Goal: Task Accomplishment & Management: Manage account settings

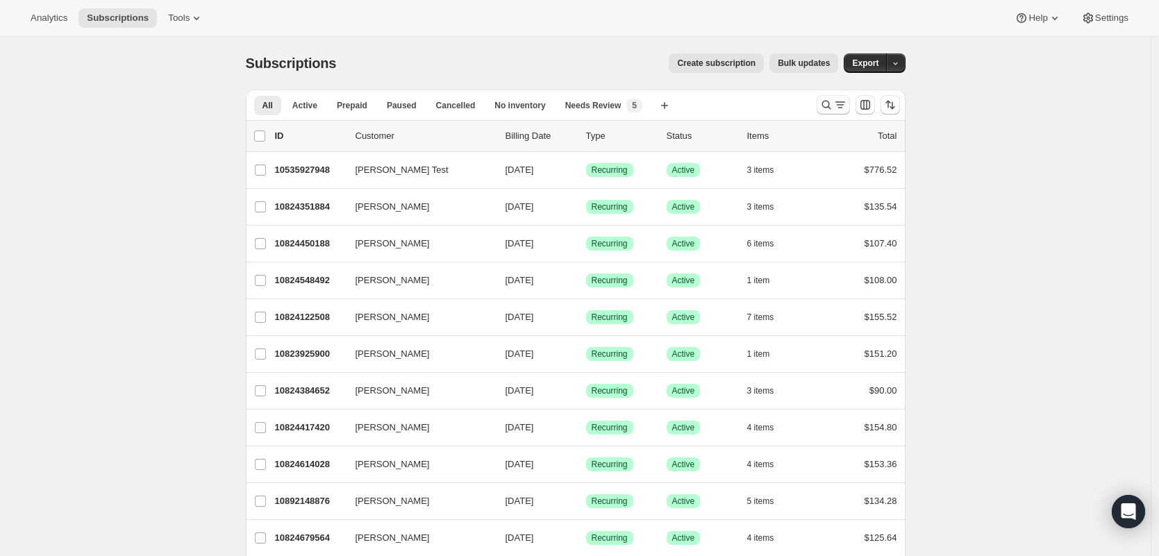
click at [843, 95] on button "Search and filter results" at bounding box center [833, 104] width 33 height 19
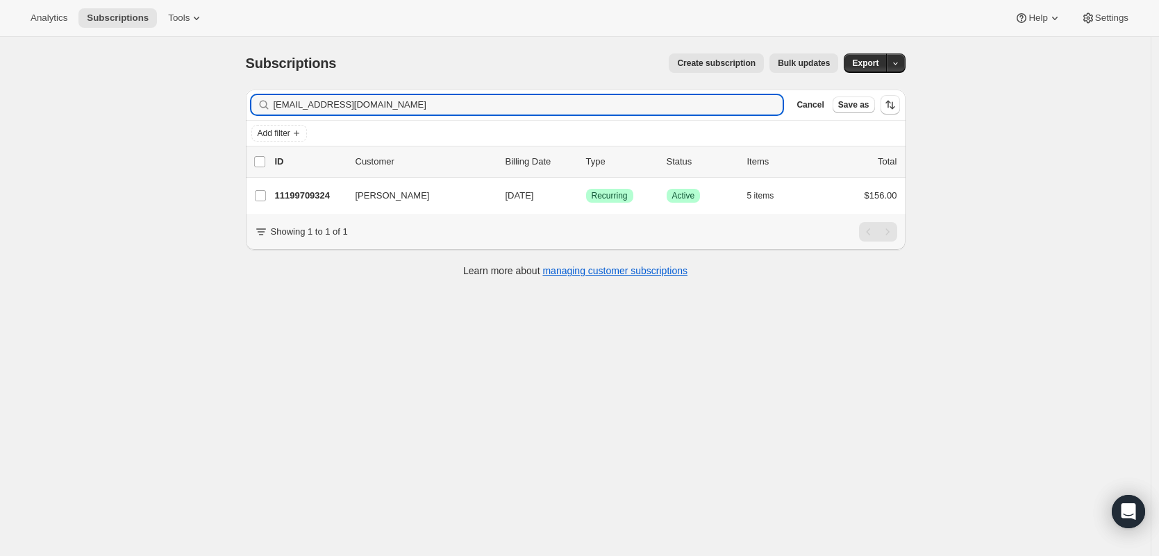
type input "[EMAIL_ADDRESS][DOMAIN_NAME]"
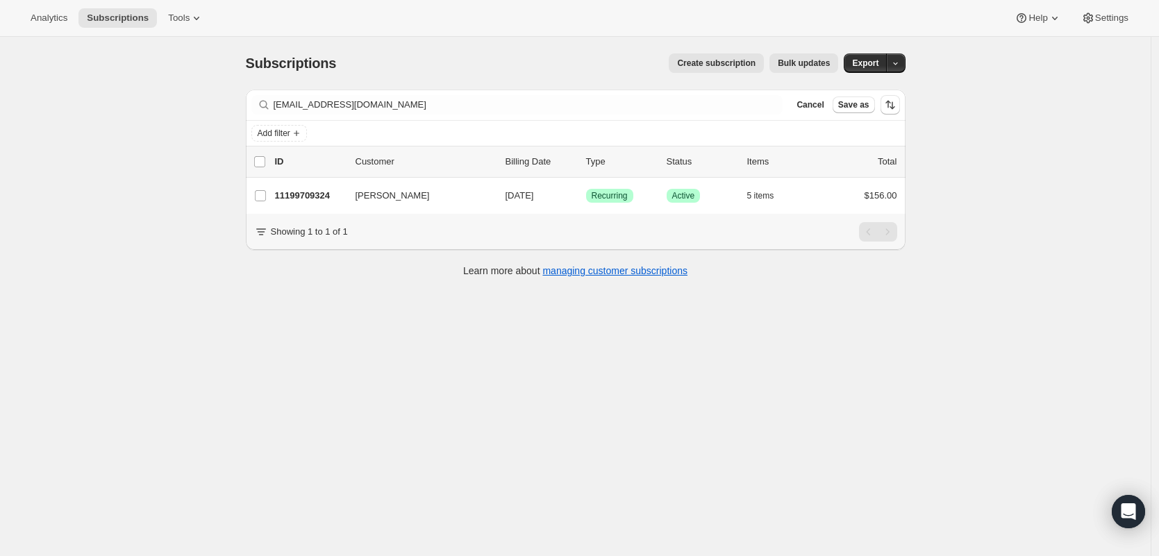
click at [306, 195] on p "11199709324" at bounding box center [309, 196] width 69 height 14
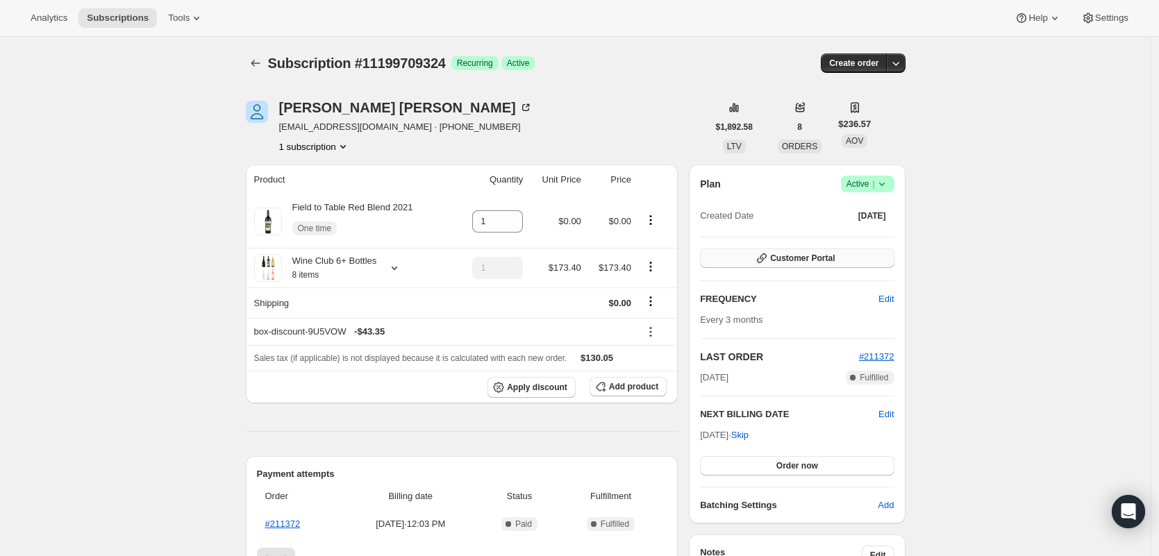
click at [859, 257] on button "Customer Portal" at bounding box center [797, 258] width 194 height 19
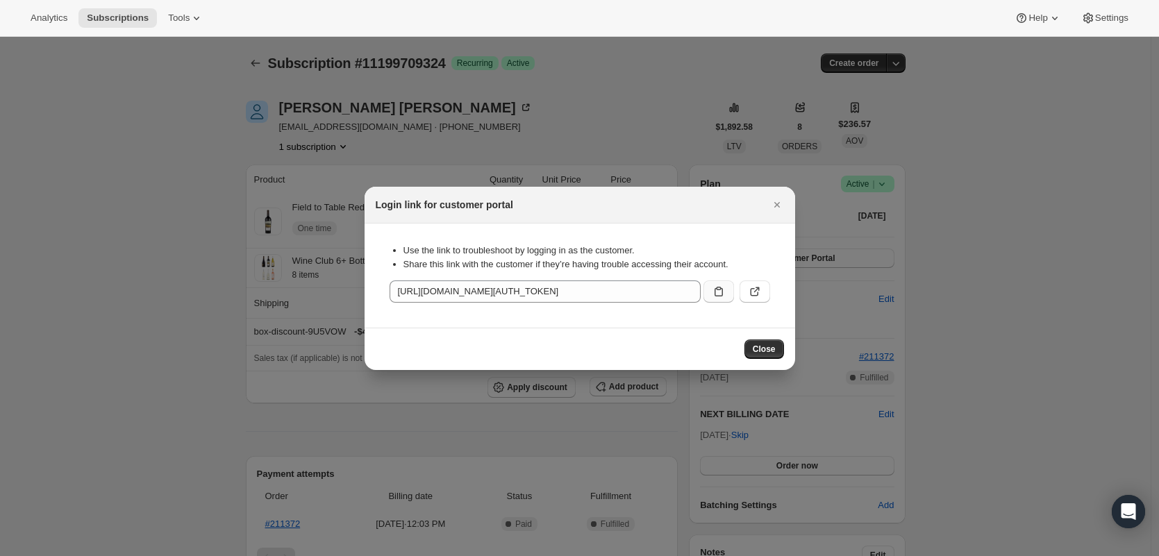
click at [717, 285] on icon ":rcf:" at bounding box center [719, 292] width 14 height 14
